Goal: Transaction & Acquisition: Purchase product/service

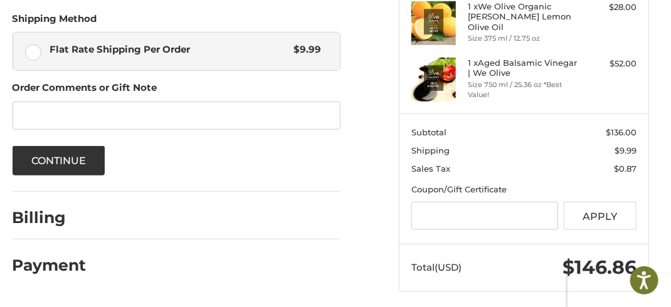
scroll to position [301, 0]
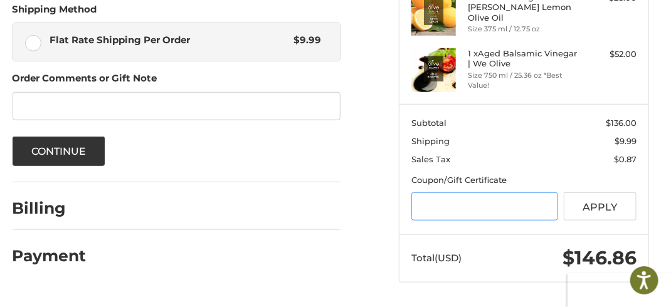
click at [534, 209] on input "Gift Certificate or Coupon Code" at bounding box center [484, 207] width 146 height 28
click at [467, 203] on input "Gift Certificate or Coupon Code" at bounding box center [484, 207] width 146 height 28
click at [482, 208] on input "Gift Certificate or Coupon Code" at bounding box center [484, 207] width 146 height 28
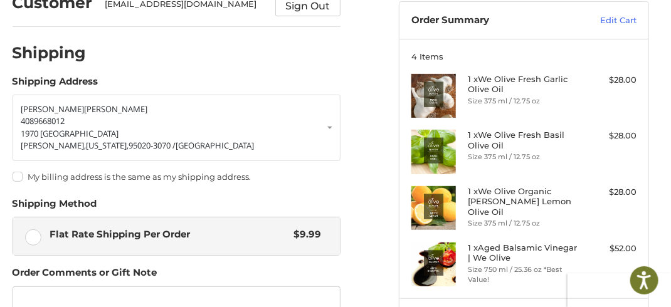
scroll to position [0, 0]
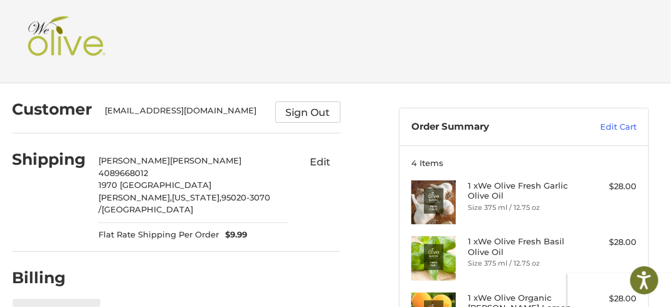
select select "**"
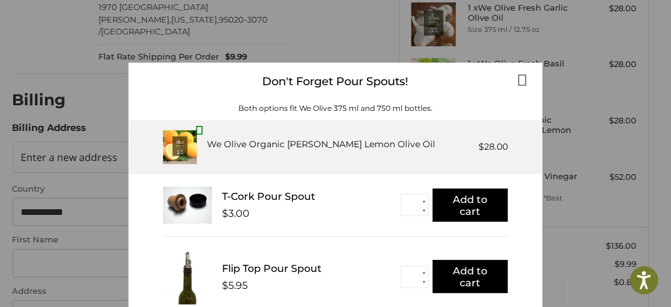
click at [633, 206] on div "1 x Aged Balsamic Vinegar | We Olive Size 750 ml / 25.36 oz *Best Value! $52.00" at bounding box center [523, 193] width 225 height 44
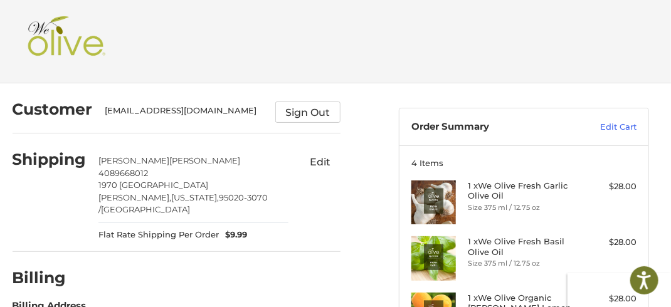
click at [53, 33] on img at bounding box center [66, 41] width 84 height 50
